Goal: Book appointment/travel/reservation

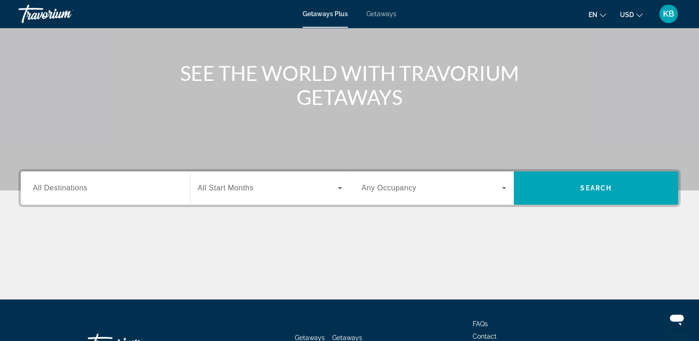
scroll to position [92, 0]
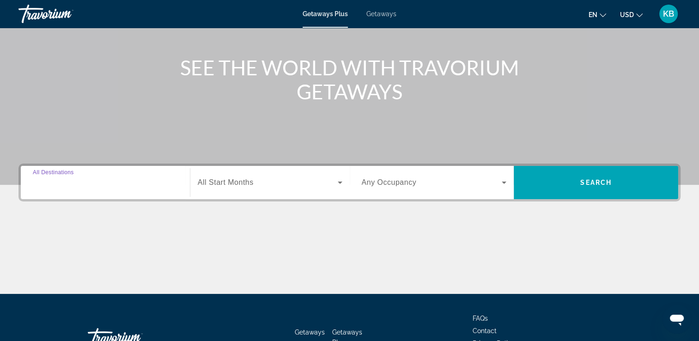
click at [100, 183] on input "Destination All Destinations" at bounding box center [105, 182] width 145 height 11
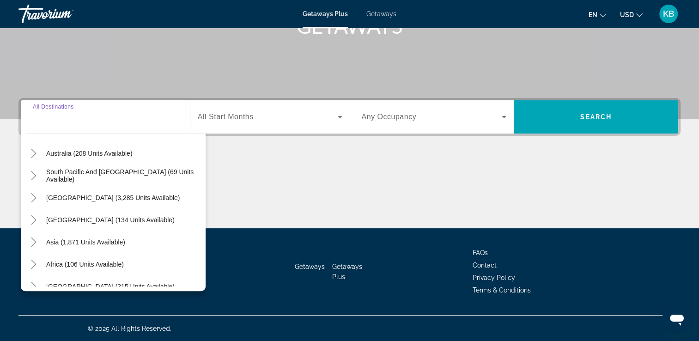
scroll to position [150, 0]
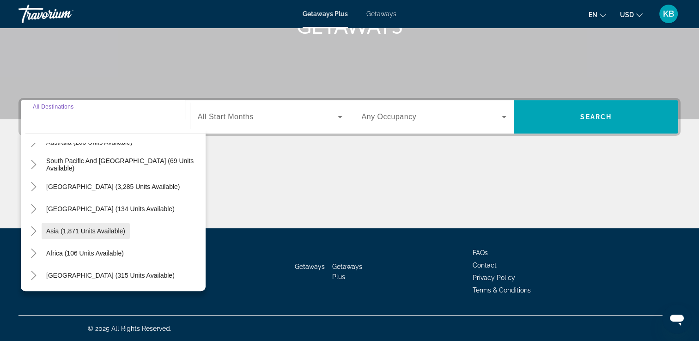
click at [88, 235] on span "Search widget" at bounding box center [86, 231] width 88 height 22
type input "**********"
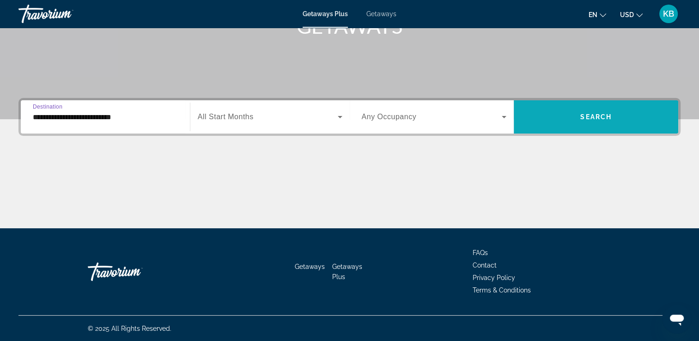
click at [569, 121] on span "Search widget" at bounding box center [596, 117] width 165 height 22
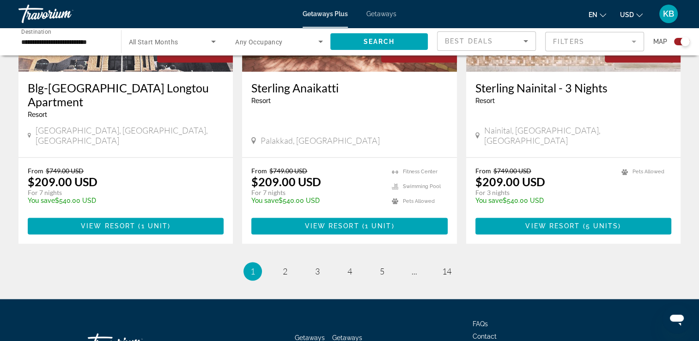
scroll to position [1440, 0]
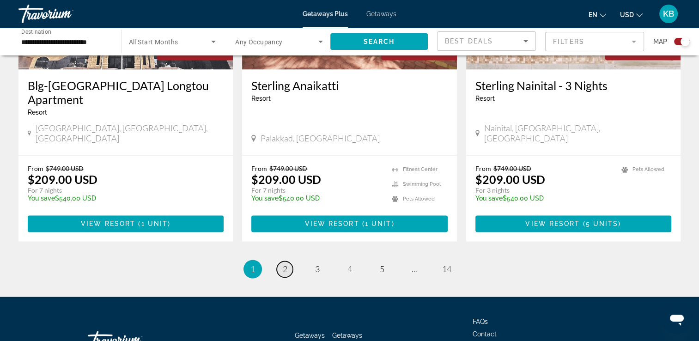
click at [285, 264] on span "2" at bounding box center [285, 269] width 5 height 10
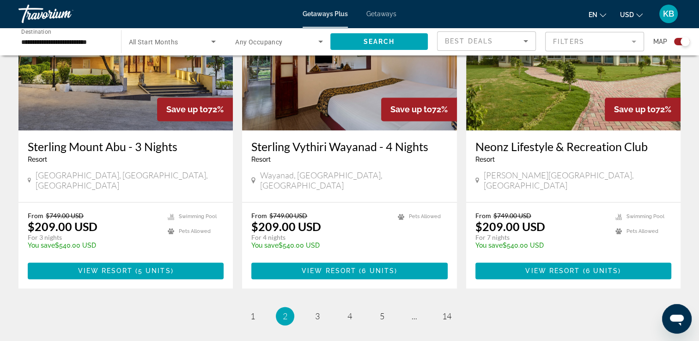
scroll to position [1386, 0]
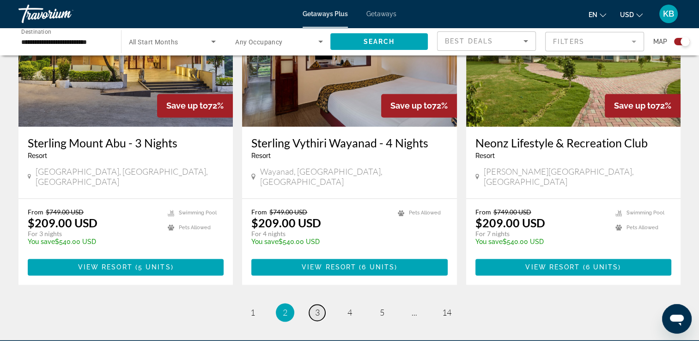
click at [318, 307] on span "3" at bounding box center [317, 312] width 5 height 10
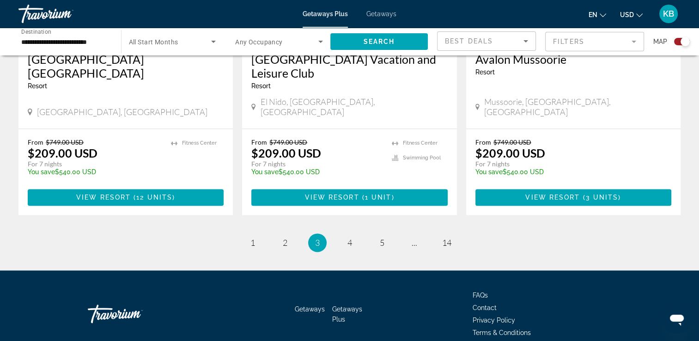
scroll to position [1453, 0]
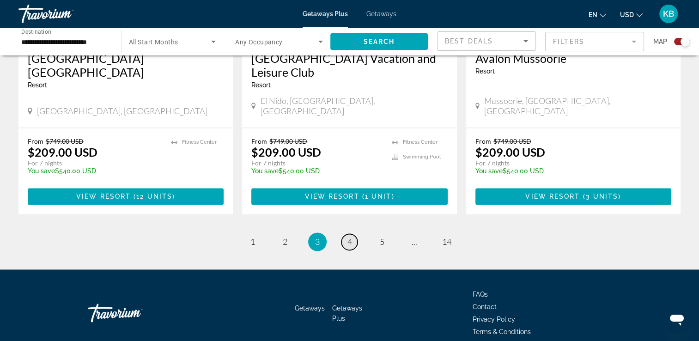
click at [350, 237] on span "4" at bounding box center [349, 242] width 5 height 10
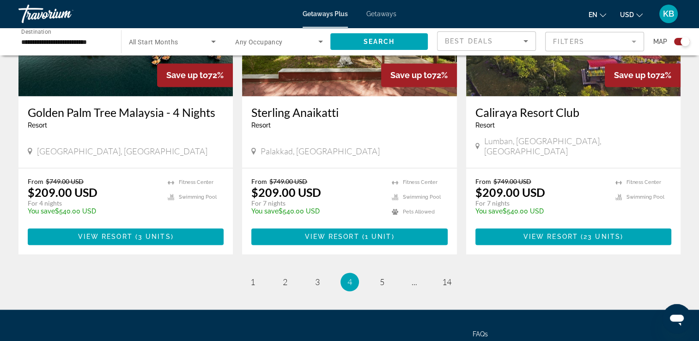
scroll to position [1432, 0]
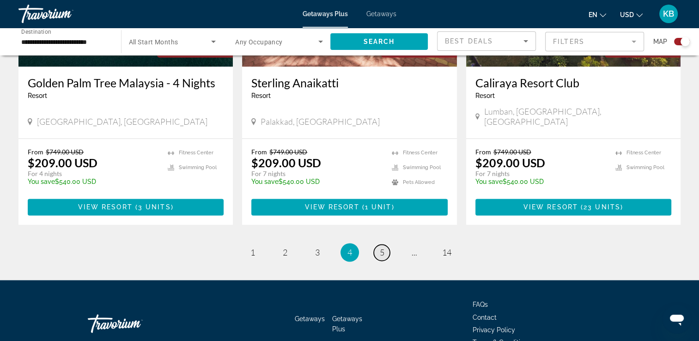
click at [382, 247] on span "5" at bounding box center [382, 252] width 5 height 10
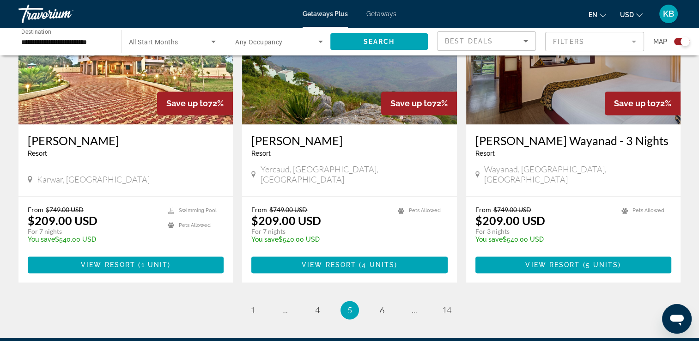
scroll to position [1440, 0]
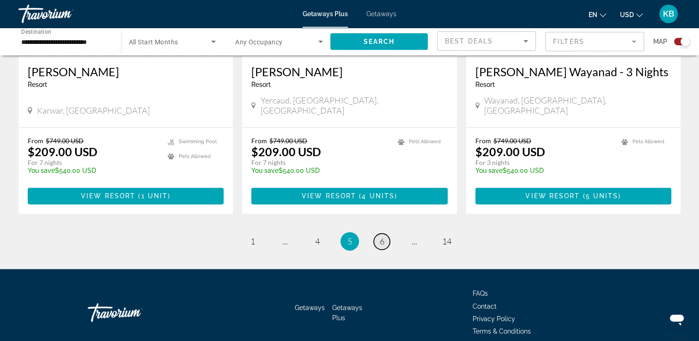
click at [383, 236] on span "6" at bounding box center [382, 241] width 5 height 10
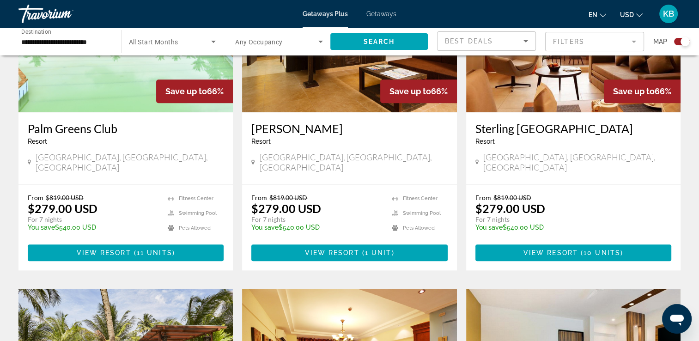
scroll to position [739, 0]
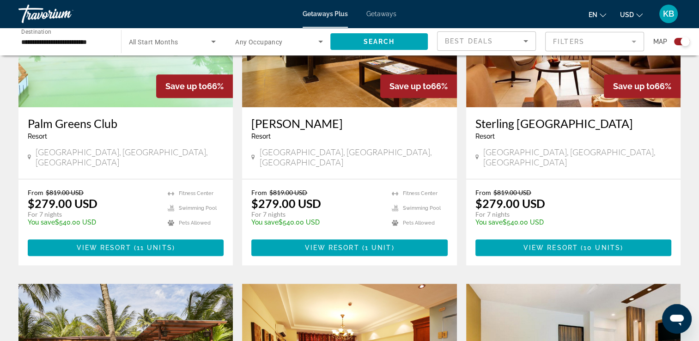
click at [111, 41] on div "**********" at bounding box center [65, 42] width 103 height 26
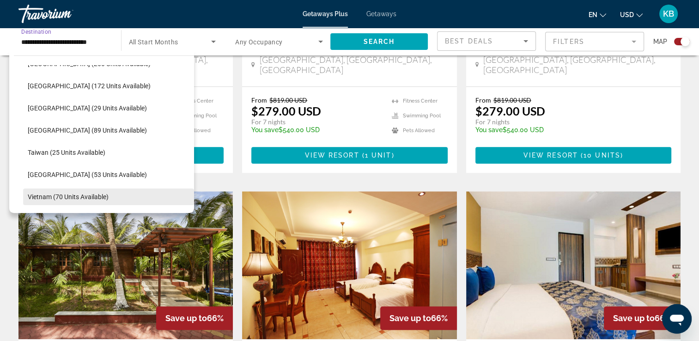
scroll to position [347, 0]
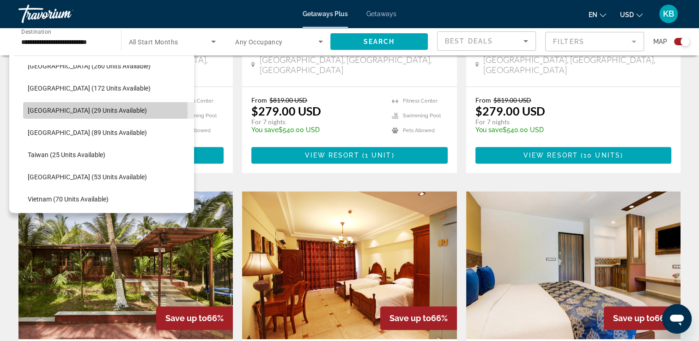
click at [76, 111] on span "[GEOGRAPHIC_DATA] (29 units available)" at bounding box center [87, 110] width 119 height 7
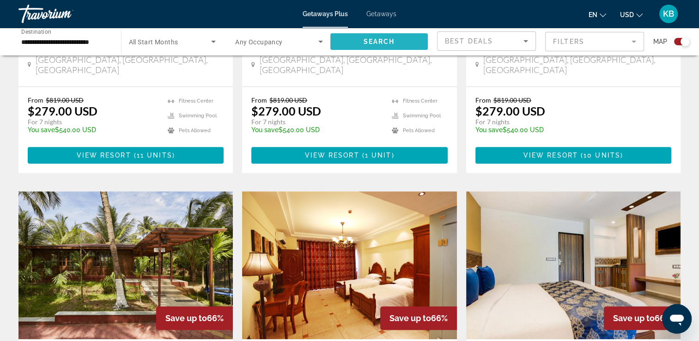
click at [376, 40] on span "Search" at bounding box center [378, 41] width 31 height 7
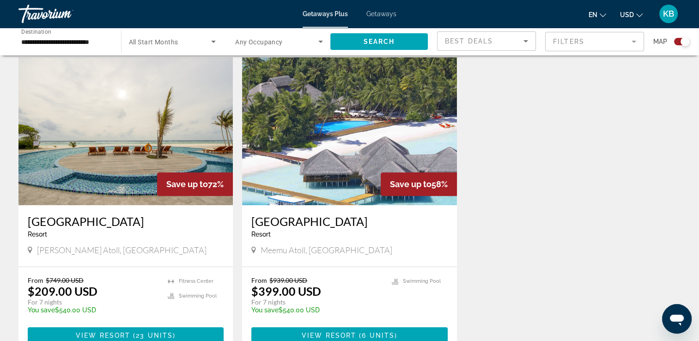
scroll to position [312, 0]
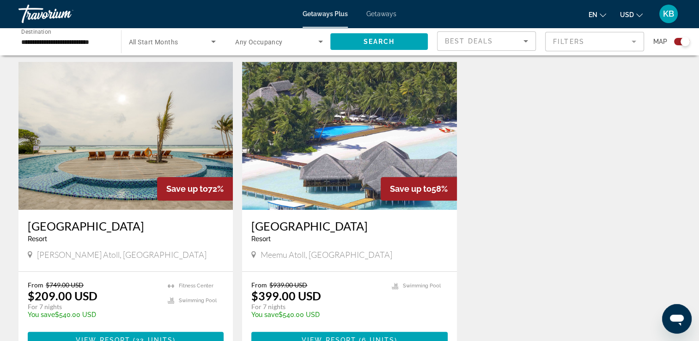
click at [116, 42] on div "**********" at bounding box center [65, 42] width 103 height 26
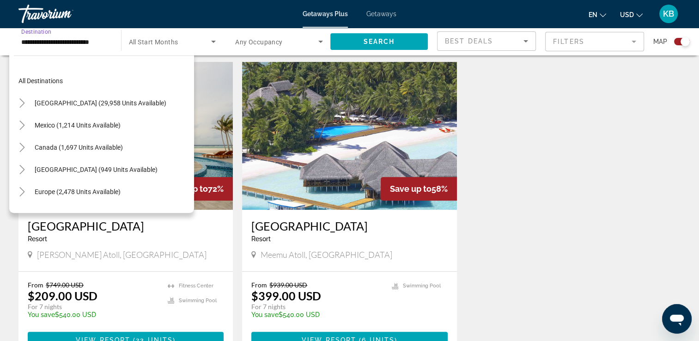
scroll to position [321, 0]
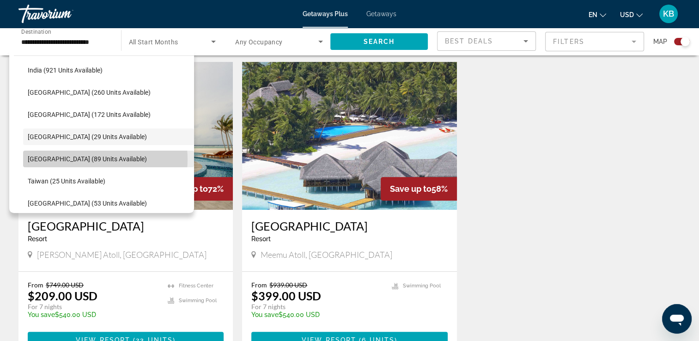
click at [84, 159] on span "[GEOGRAPHIC_DATA] (89 units available)" at bounding box center [87, 158] width 119 height 7
type input "**********"
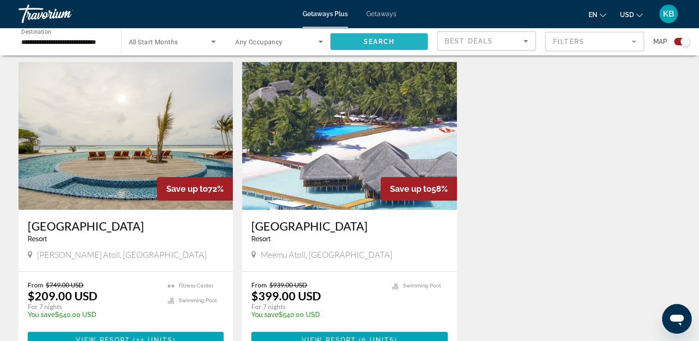
click at [367, 40] on span "Search" at bounding box center [378, 41] width 31 height 7
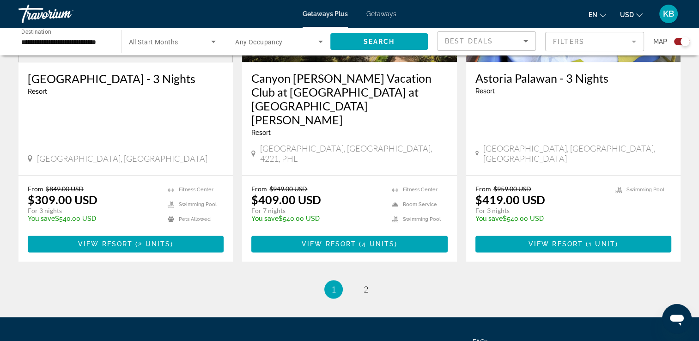
scroll to position [1468, 0]
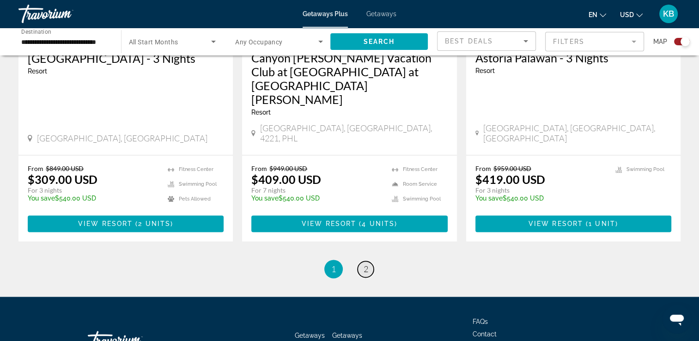
click at [366, 264] on span "2" at bounding box center [366, 269] width 5 height 10
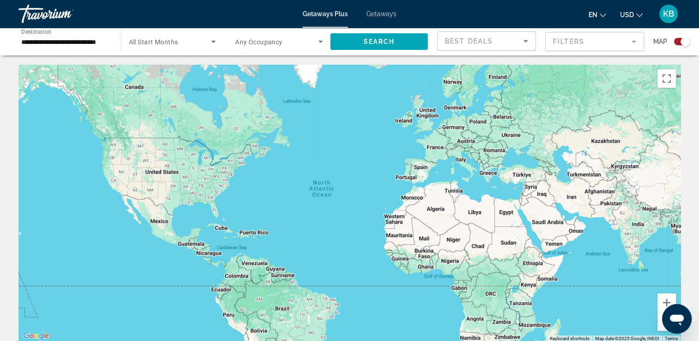
click at [384, 15] on span "Getaways" at bounding box center [381, 13] width 30 height 7
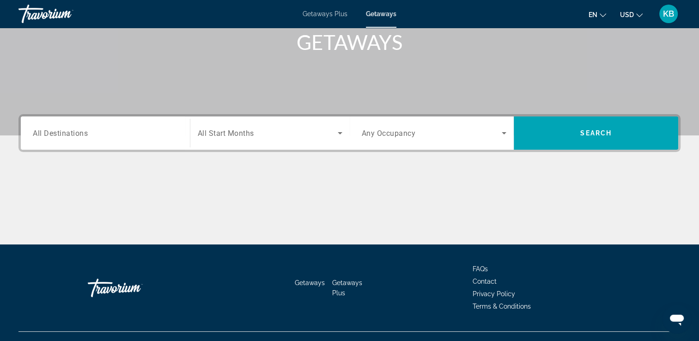
scroll to position [158, 0]
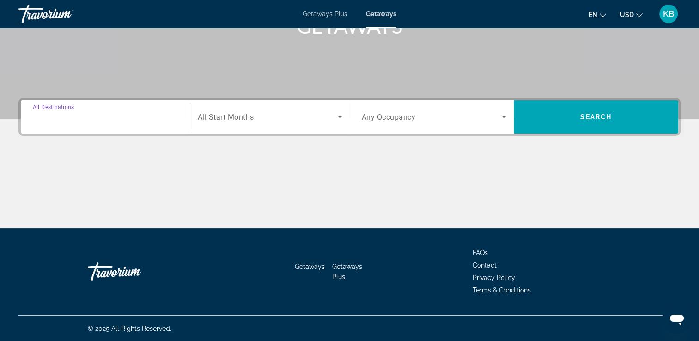
click at [106, 116] on input "Destination All Destinations" at bounding box center [105, 117] width 145 height 11
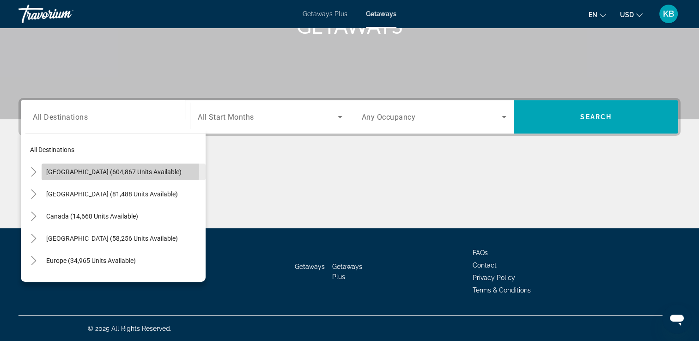
click at [85, 171] on span "[GEOGRAPHIC_DATA] (604,867 units available)" at bounding box center [113, 171] width 135 height 7
type input "**********"
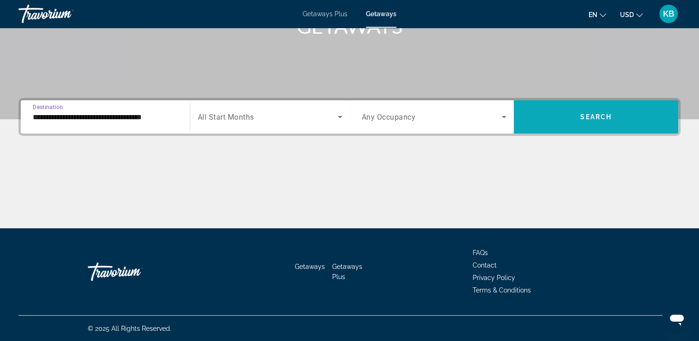
click at [550, 121] on span "Search widget" at bounding box center [596, 117] width 165 height 22
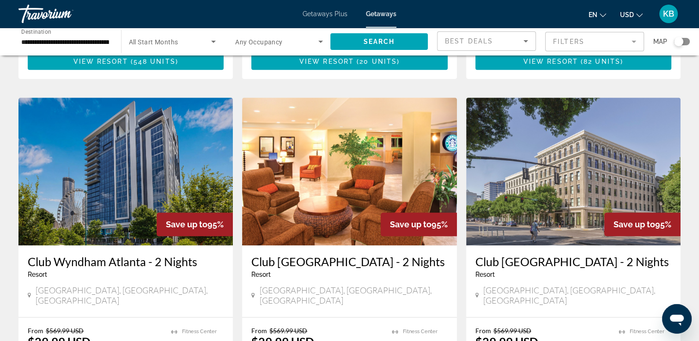
scroll to position [1017, 0]
